Goal: Find specific page/section: Find specific page/section

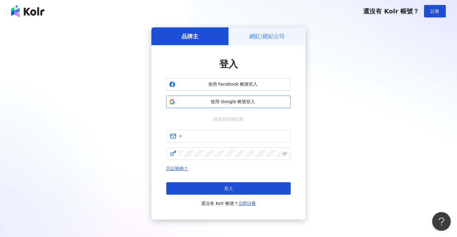
click at [244, 102] on span "使用 Google 帳號登入" at bounding box center [233, 102] width 110 height 6
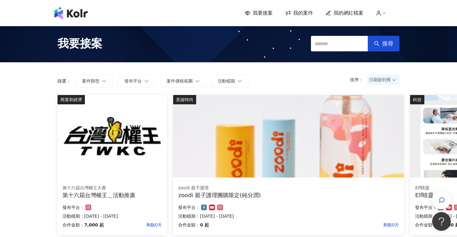
click at [295, 15] on span "我的案件" at bounding box center [303, 13] width 20 height 7
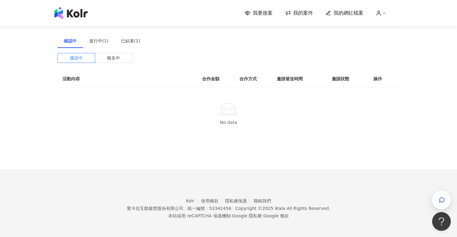
click at [331, 12] on link "我的網紅檔案" at bounding box center [345, 13] width 38 height 7
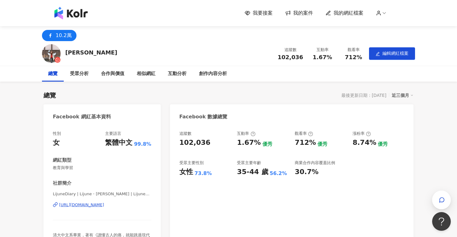
click at [82, 15] on img at bounding box center [70, 13] width 33 height 12
